Goal: Transaction & Acquisition: Purchase product/service

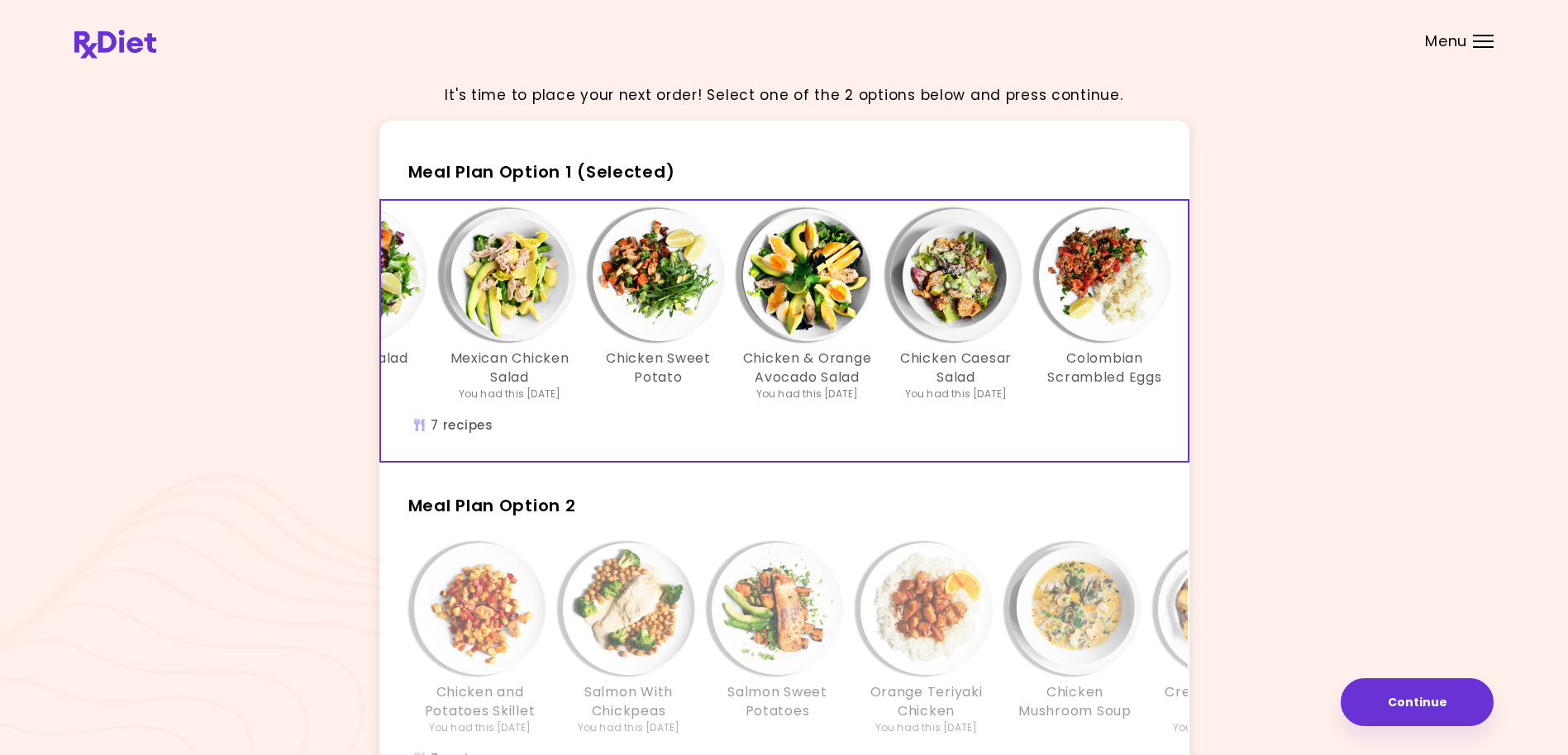
scroll to position [0, 284]
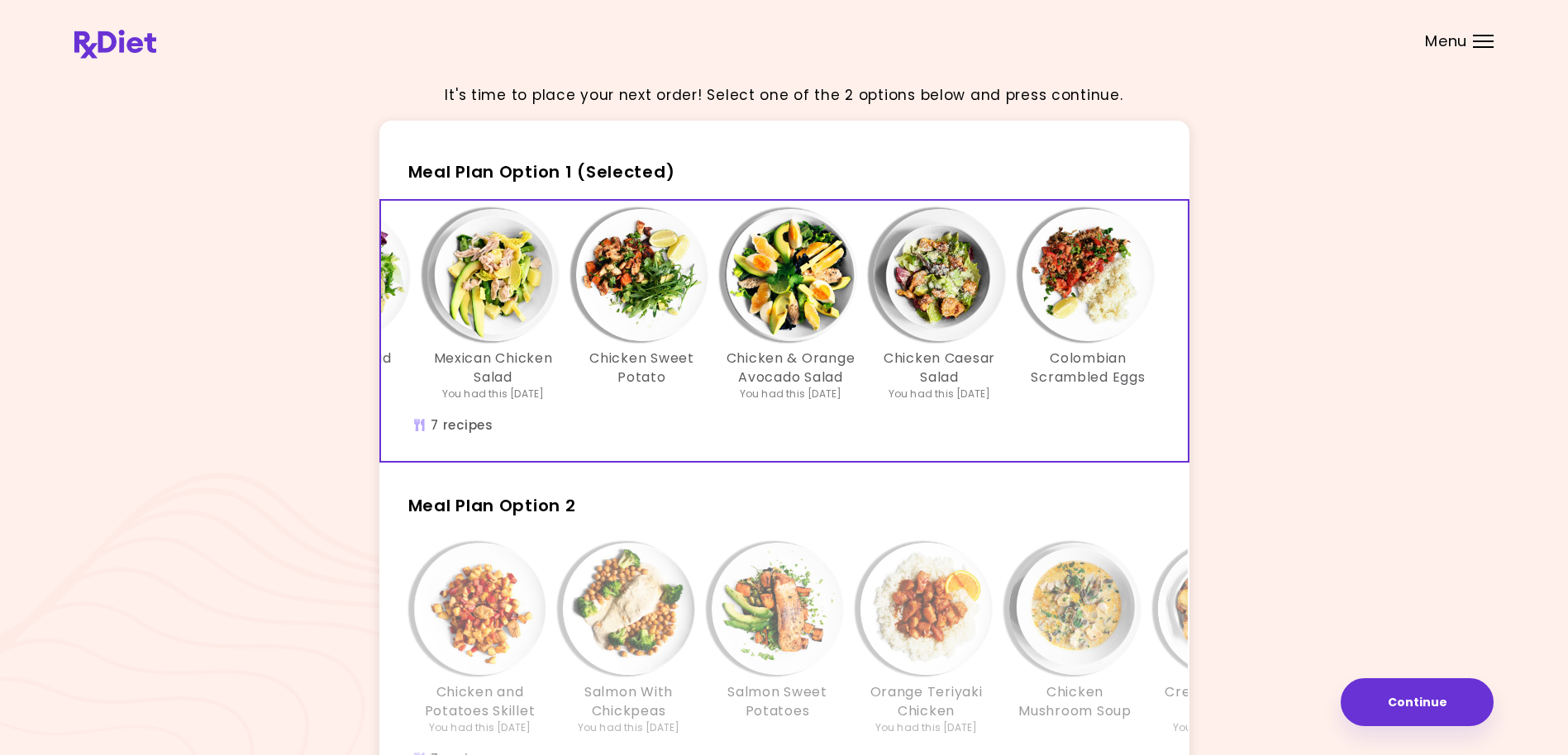
click at [1099, 325] on img "Info - Colombian Scrambled Eggs - Meal Plan Option 1 (Selected)" at bounding box center [1088, 275] width 132 height 132
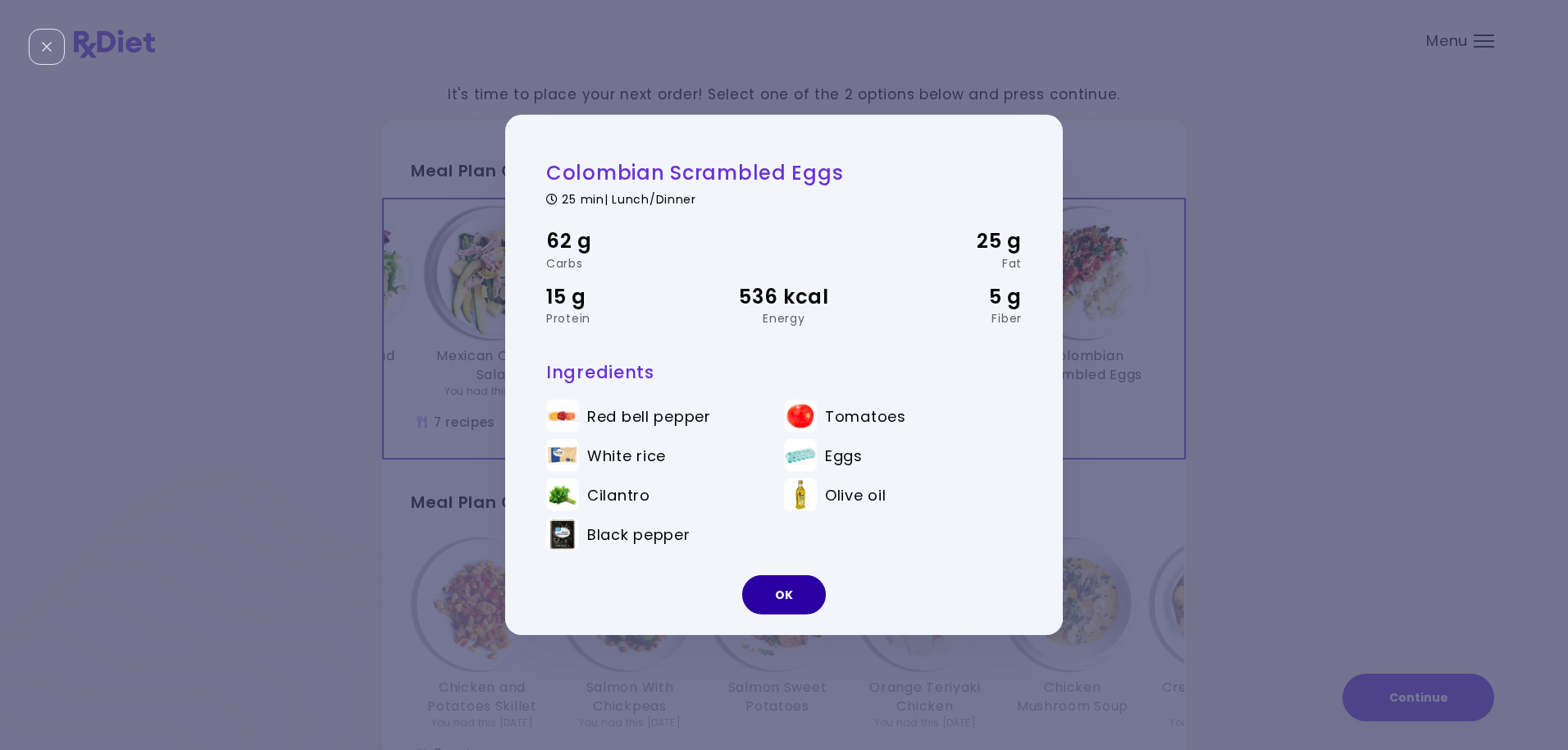
click at [799, 596] on button "OK" at bounding box center [784, 595] width 84 height 39
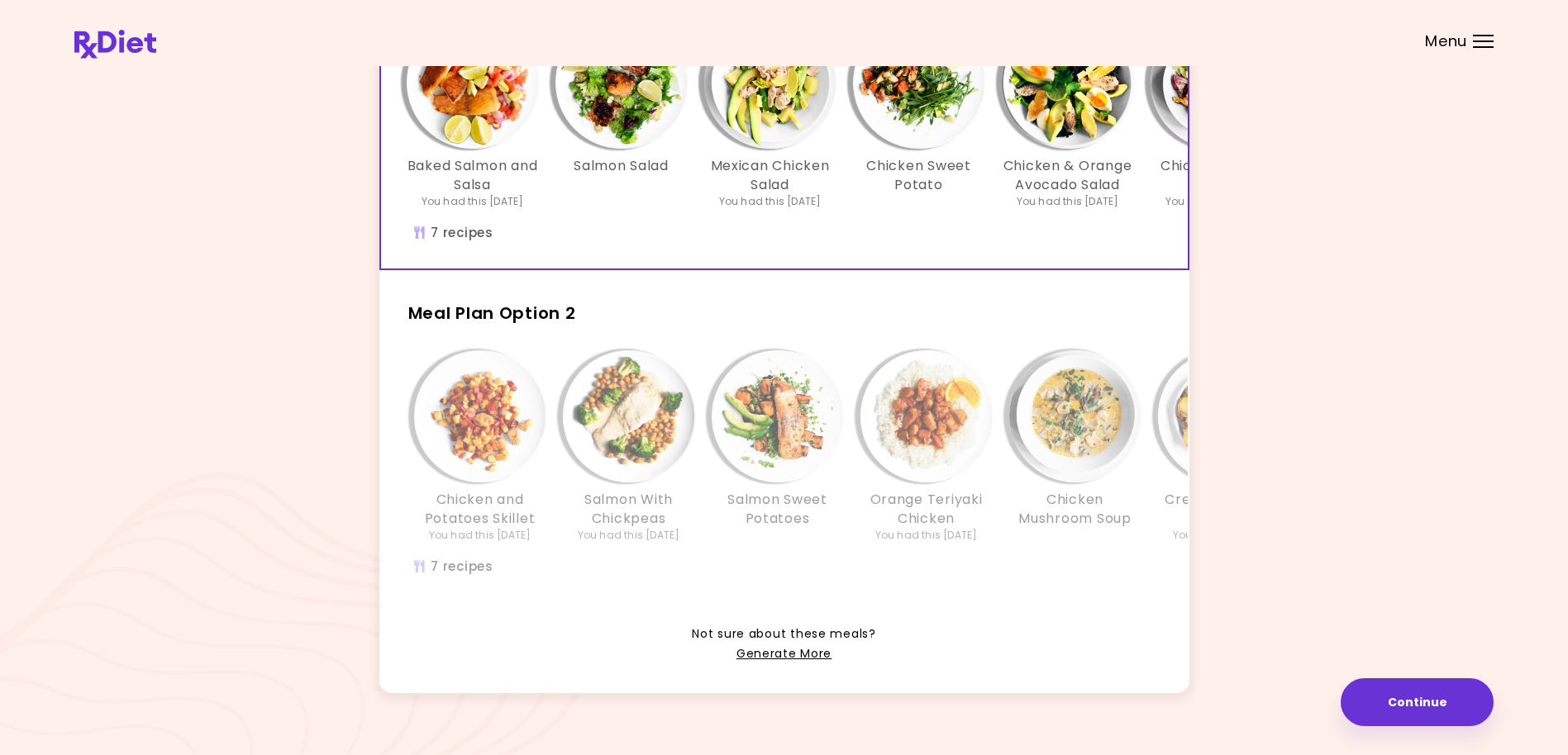
scroll to position [220, 0]
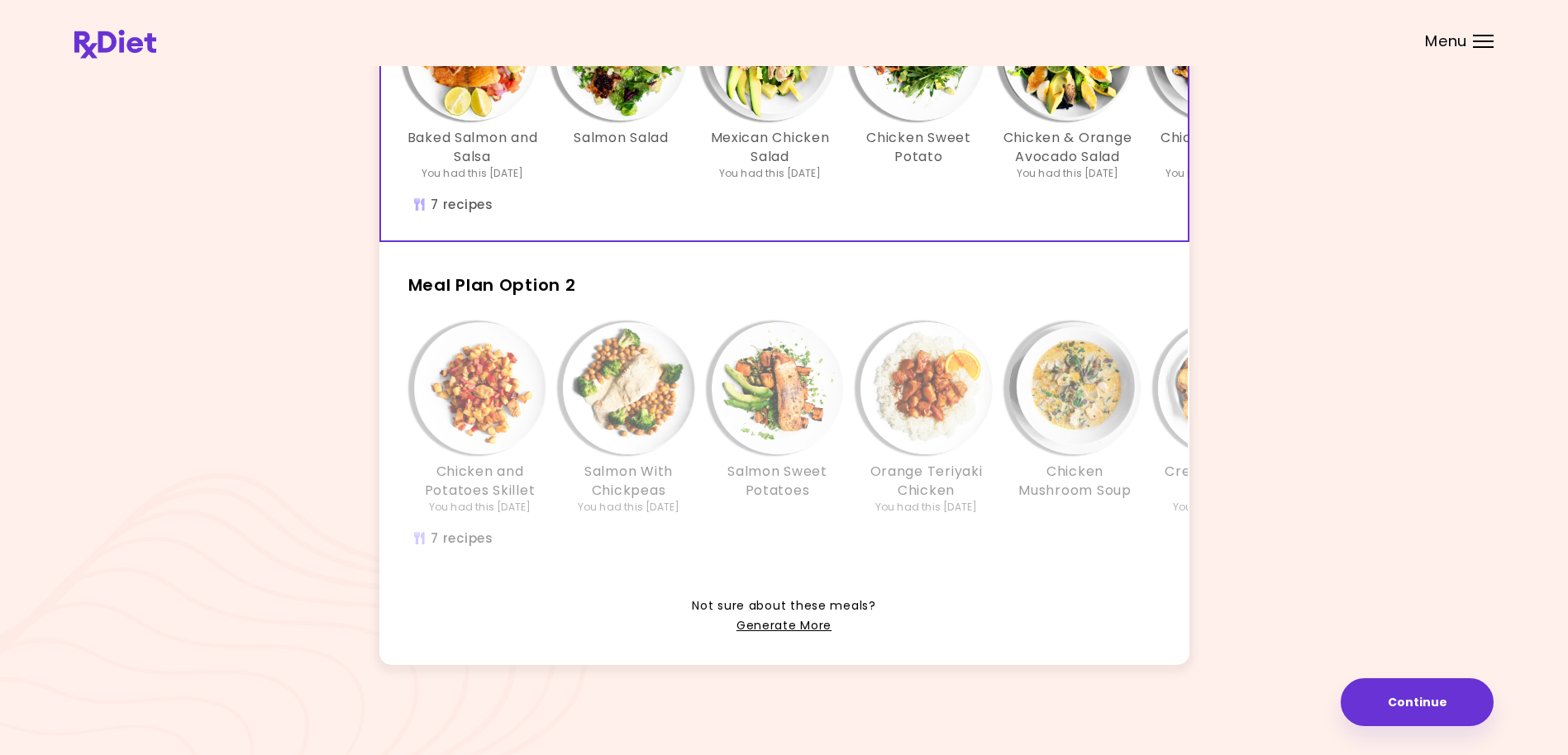
click at [539, 292] on span "Meal Plan Option 2" at bounding box center [492, 284] width 168 height 23
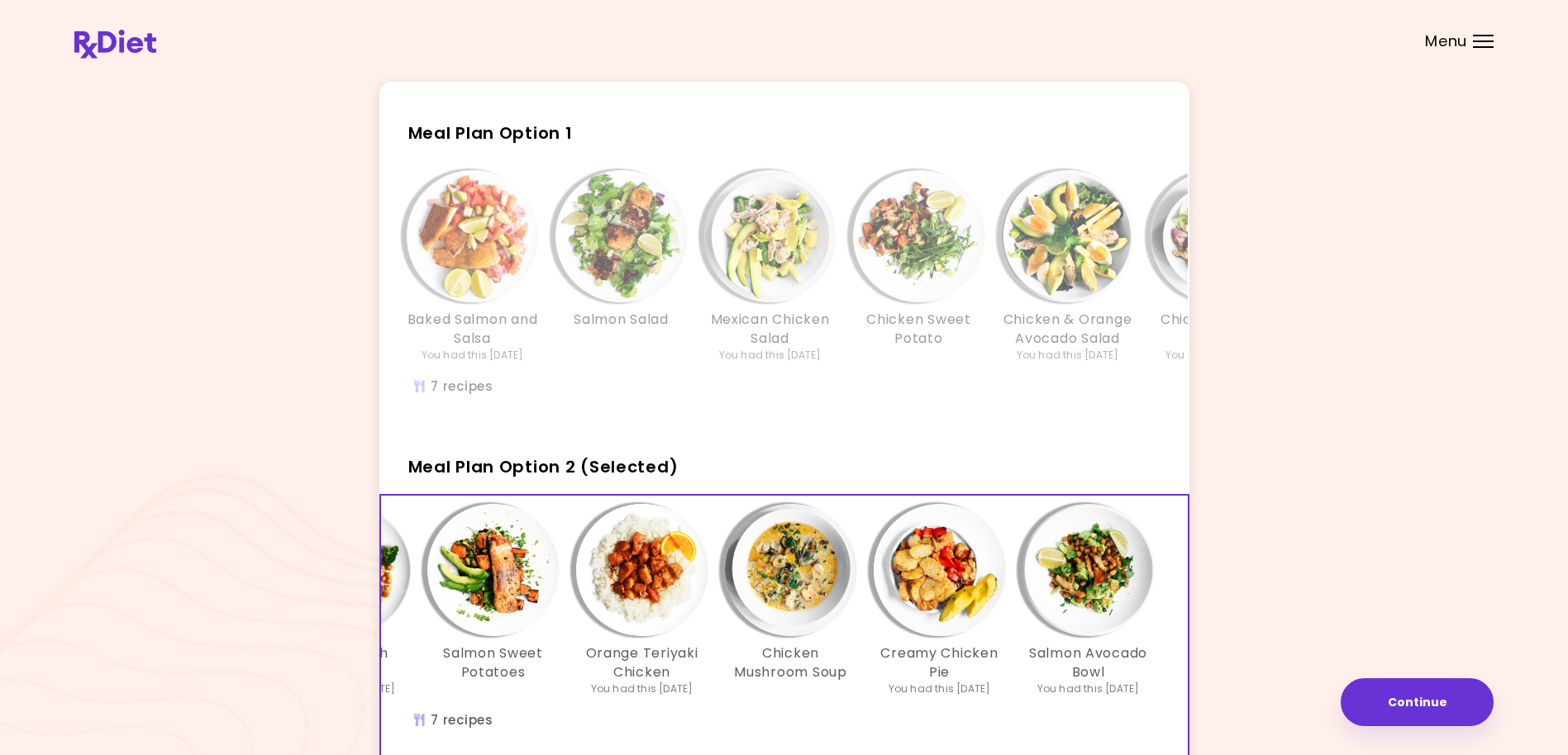
scroll to position [26, 0]
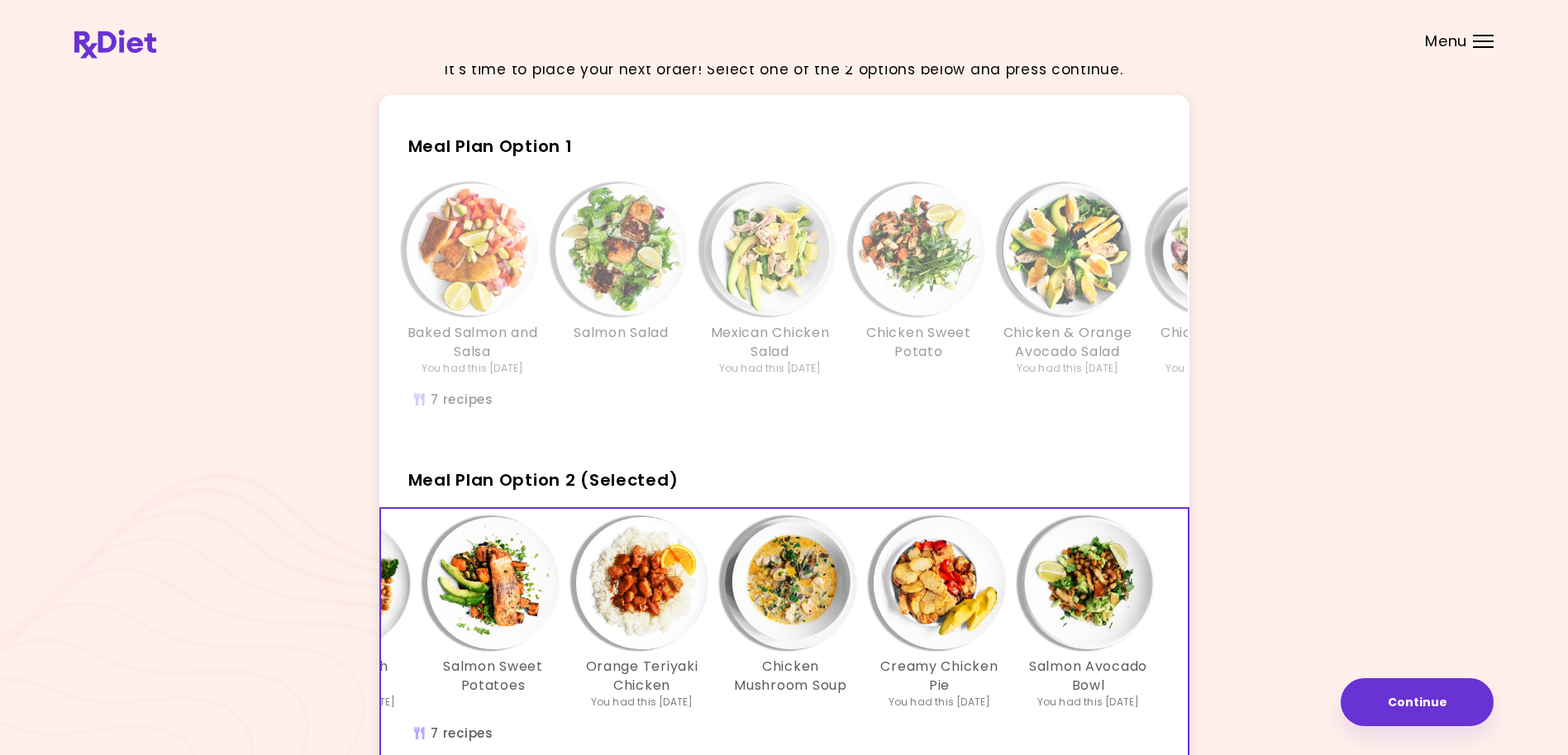
click at [484, 144] on span "Meal Plan Option 1" at bounding box center [490, 146] width 164 height 23
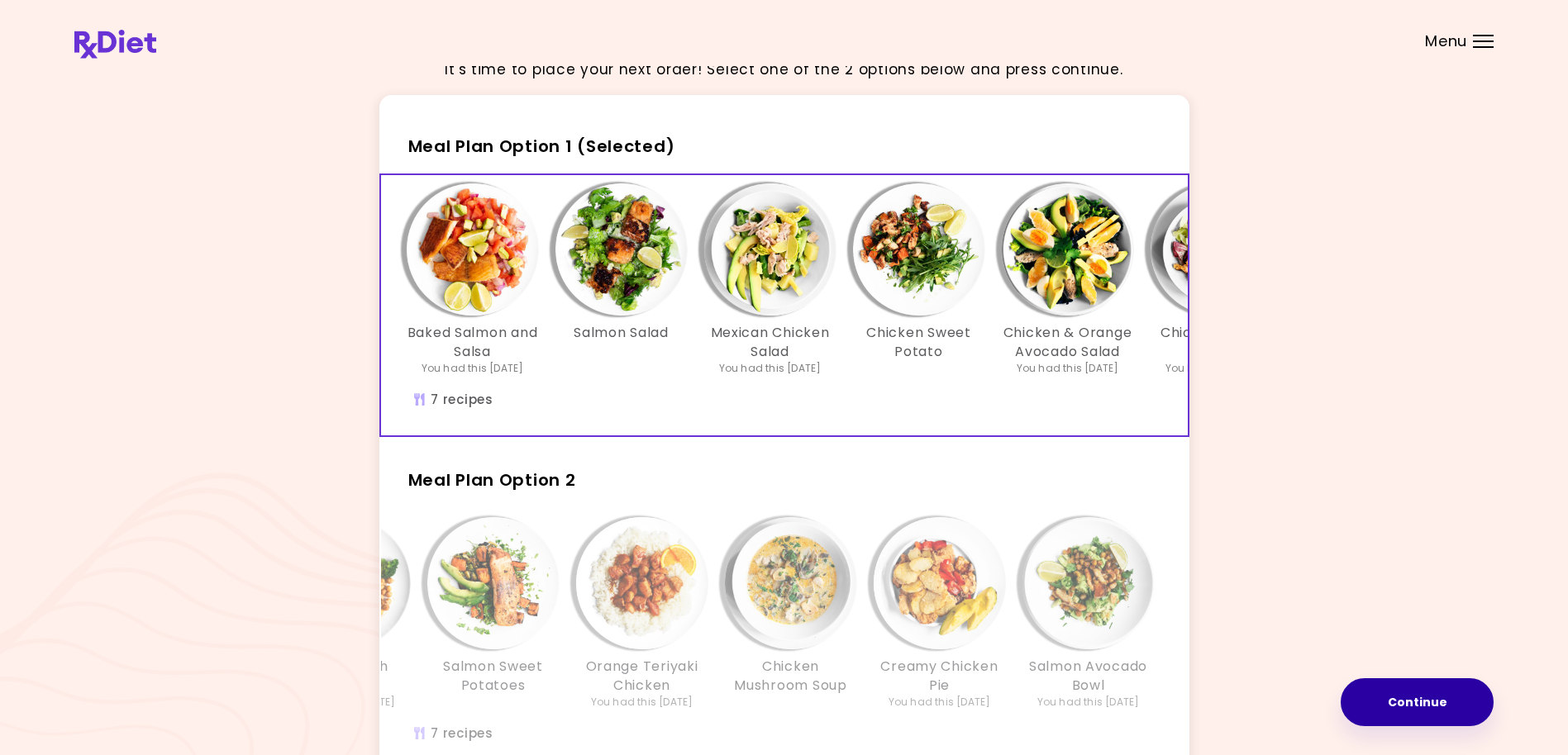
click at [1444, 706] on button "Continue" at bounding box center [1417, 701] width 153 height 48
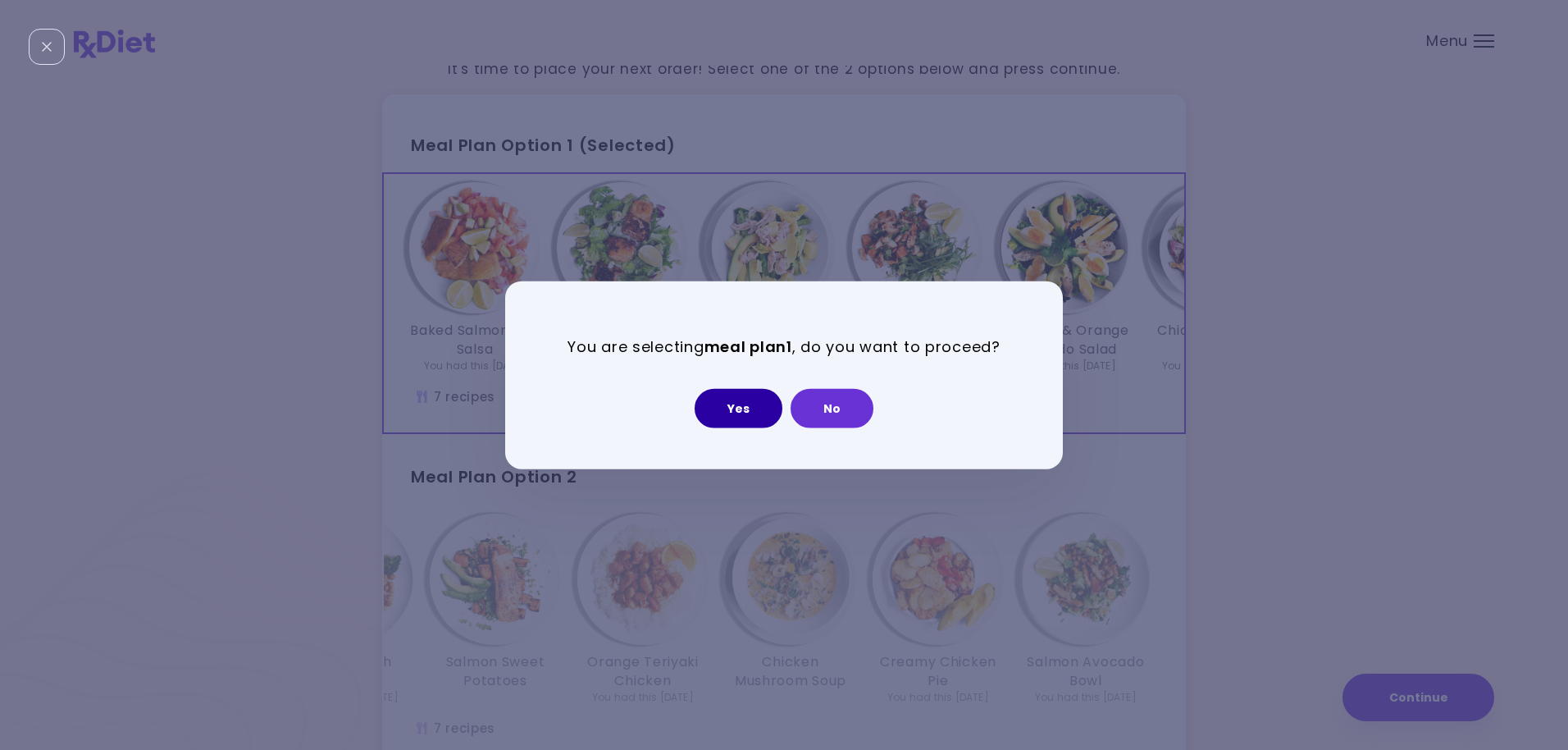
click at [724, 405] on button "Yes" at bounding box center [739, 408] width 87 height 39
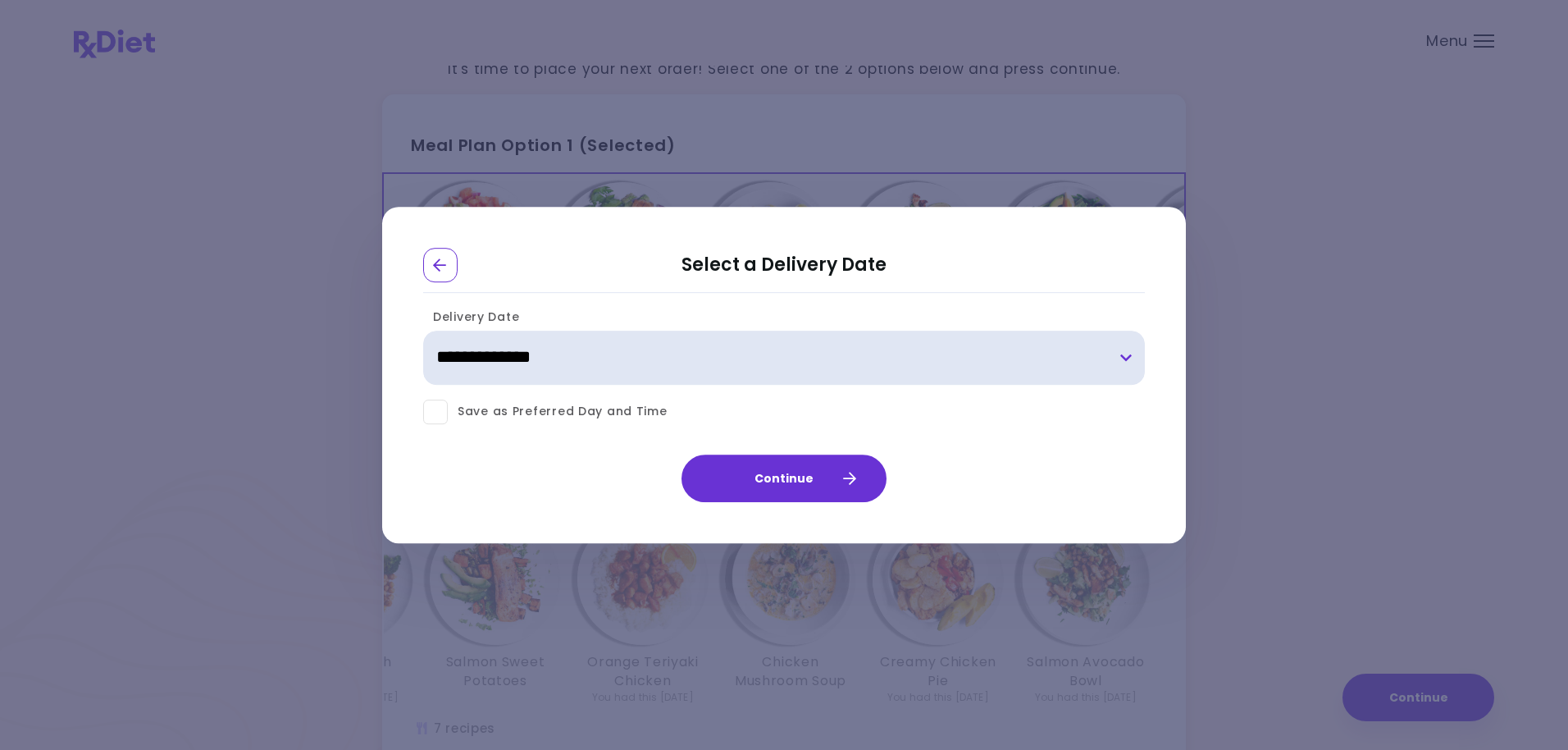
click at [1121, 359] on select "**********" at bounding box center [783, 357] width 721 height 54
select select "**********"
click at [423, 330] on select "**********" at bounding box center [783, 357] width 721 height 54
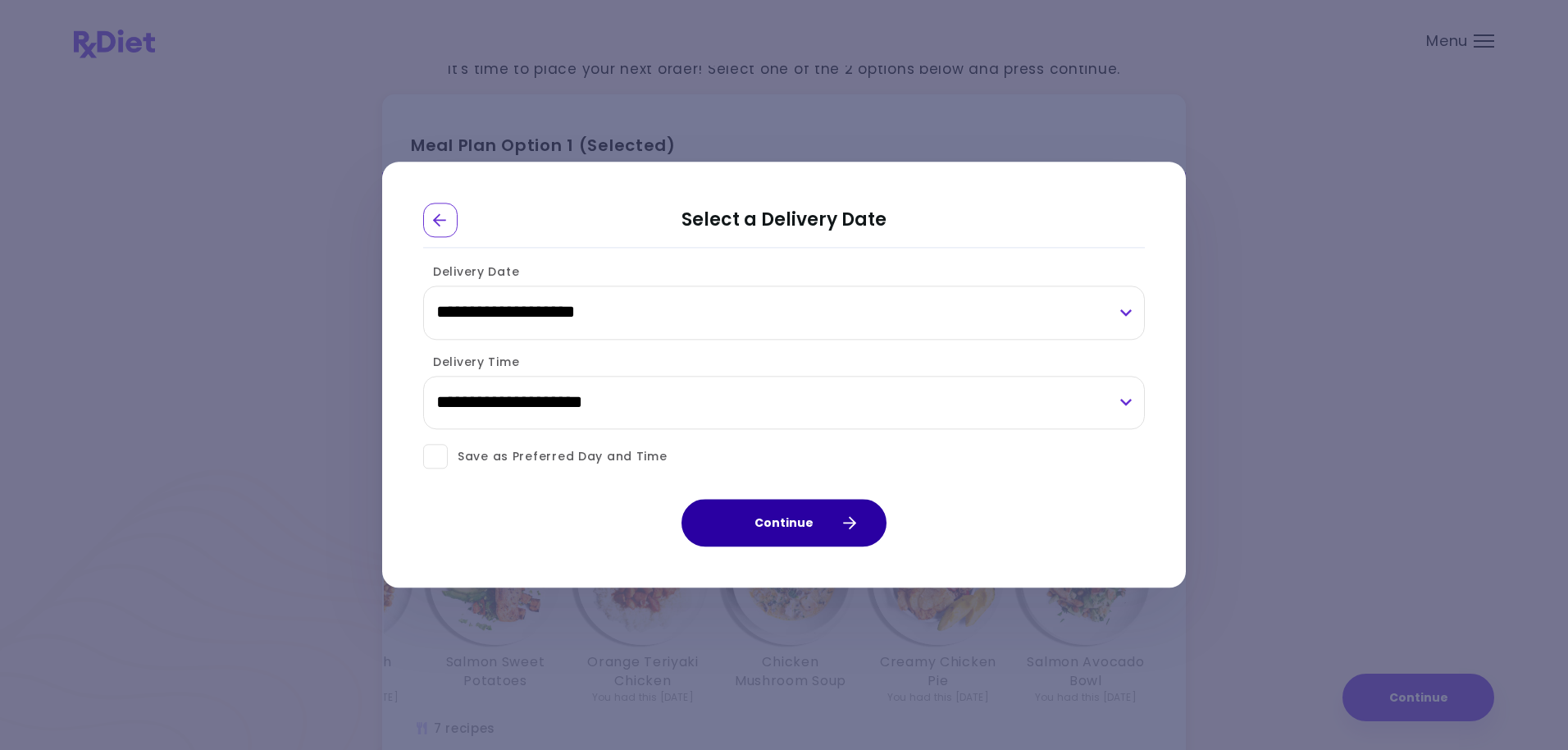
click at [814, 517] on button "Continue" at bounding box center [784, 523] width 205 height 47
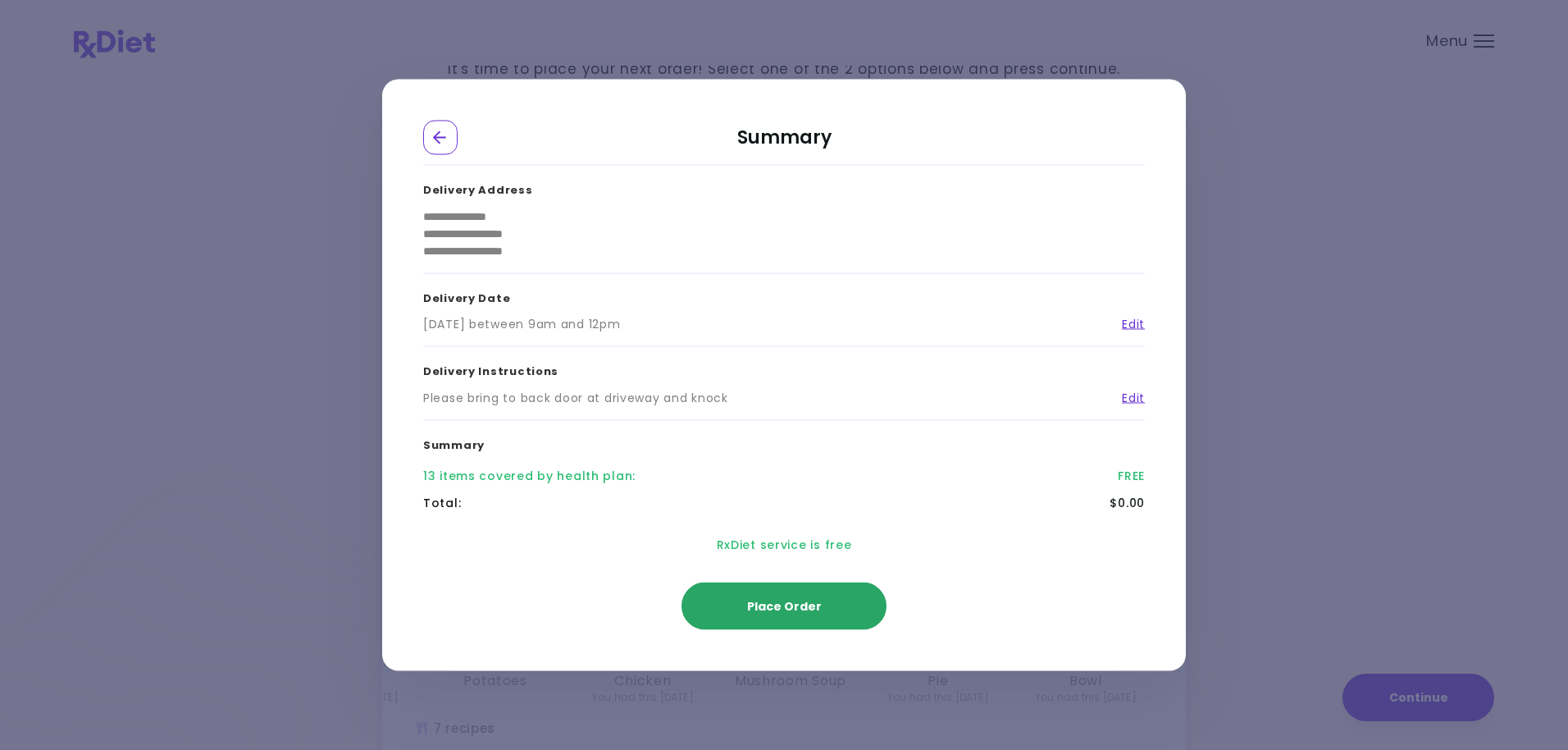
click at [809, 601] on span "Place Order" at bounding box center [784, 606] width 75 height 16
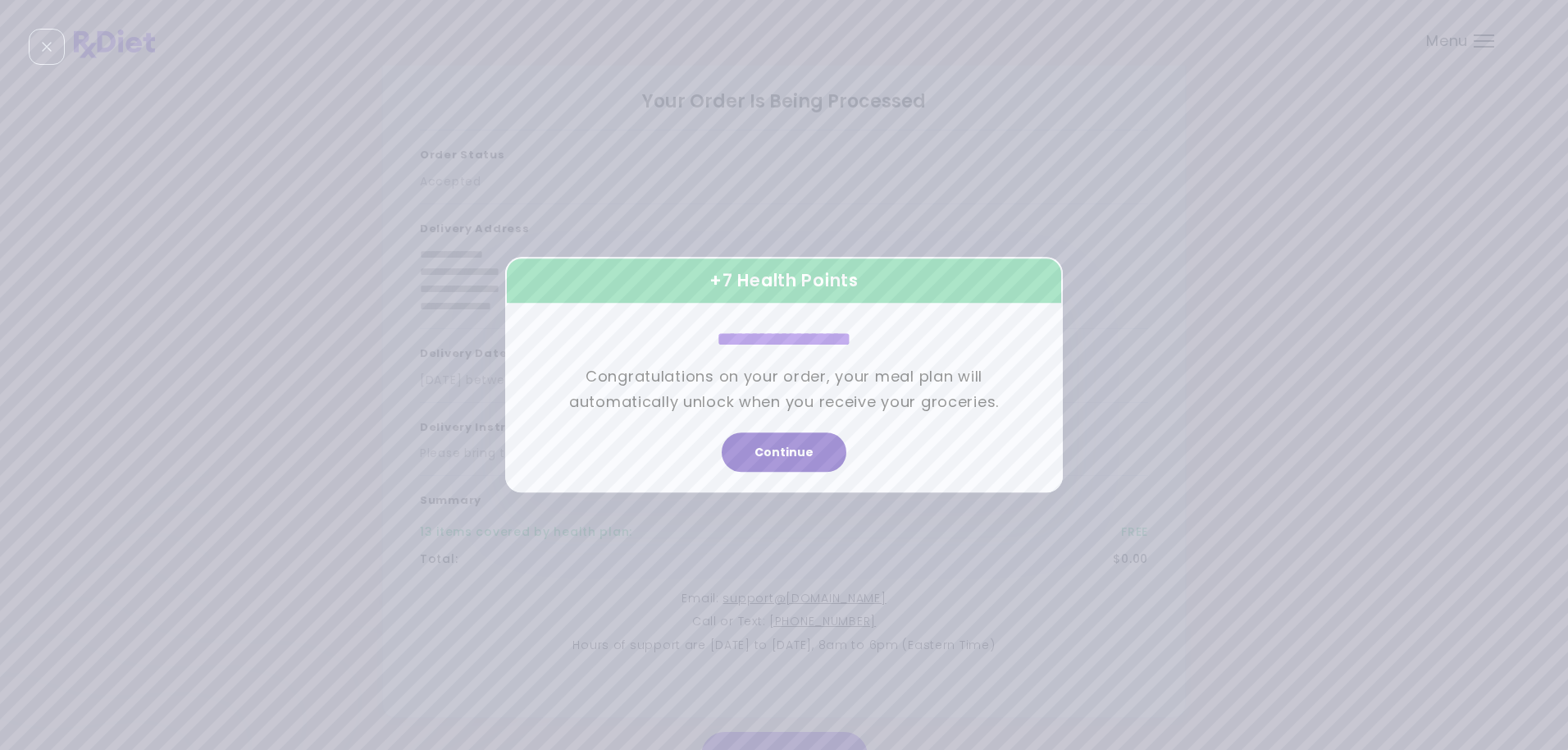
click at [789, 447] on button "Continue" at bounding box center [783, 453] width 124 height 39
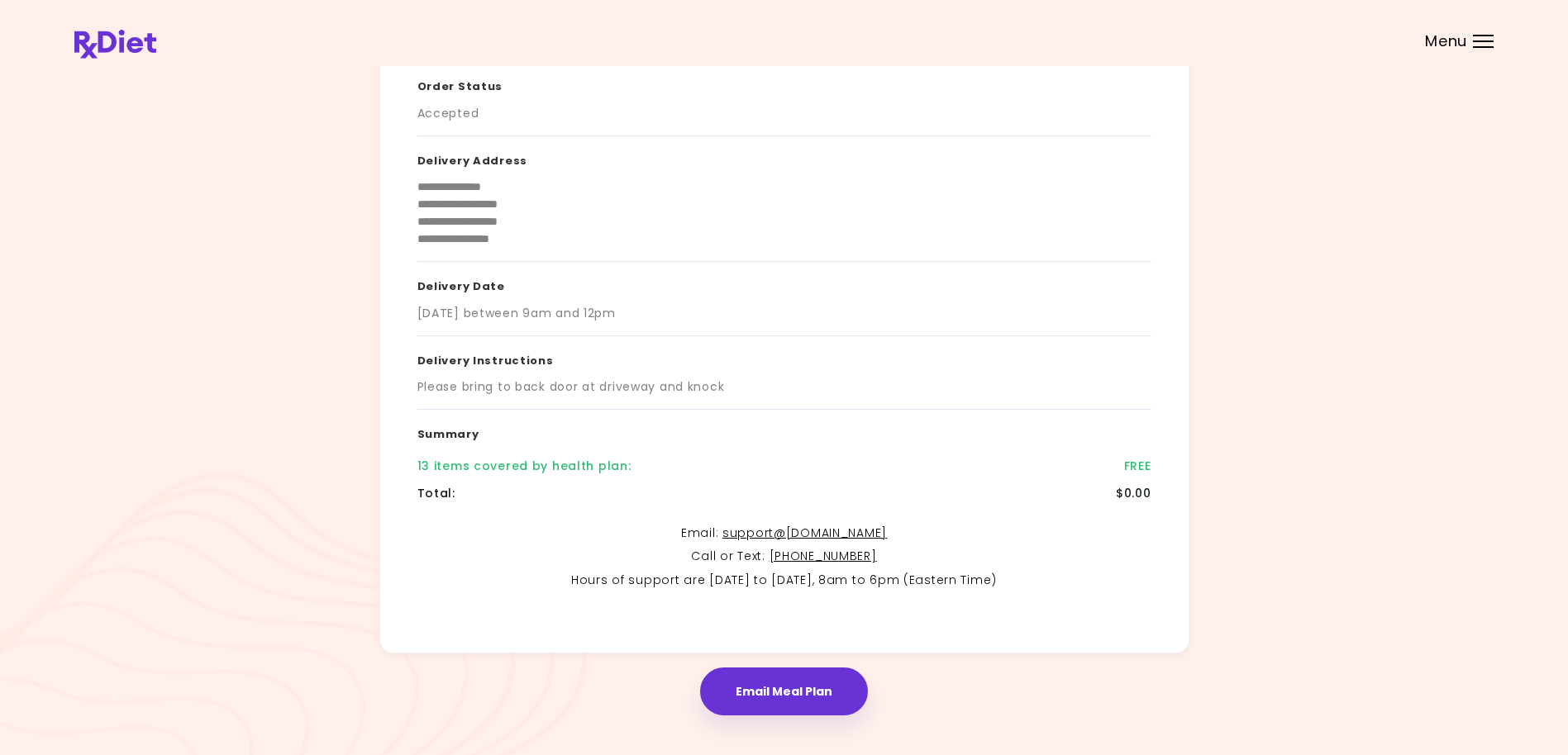
scroll to position [125, 0]
